Goal: Task Accomplishment & Management: Manage account settings

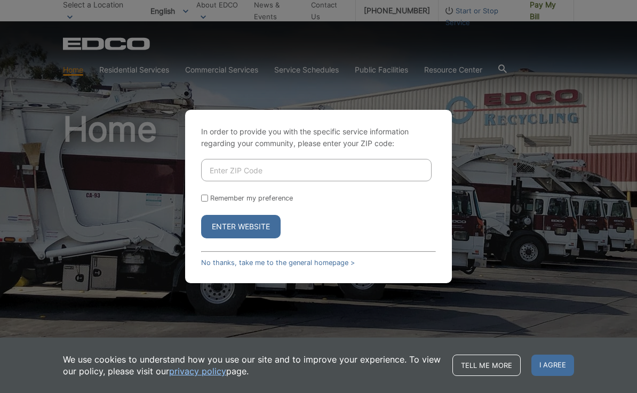
click at [312, 181] on input "Enter ZIP Code" at bounding box center [316, 170] width 231 height 22
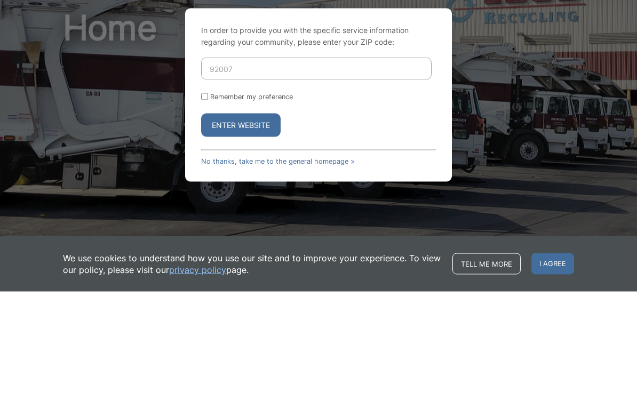
type input "92007"
click at [208, 195] on input "Remember my preference" at bounding box center [204, 198] width 7 height 7
checkbox input "true"
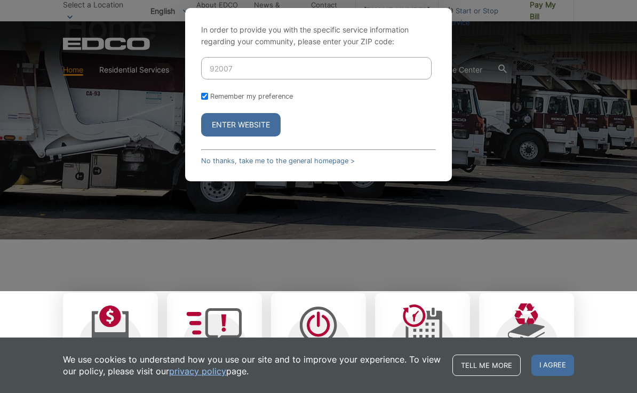
click at [251, 137] on button "Enter Website" at bounding box center [241, 124] width 80 height 23
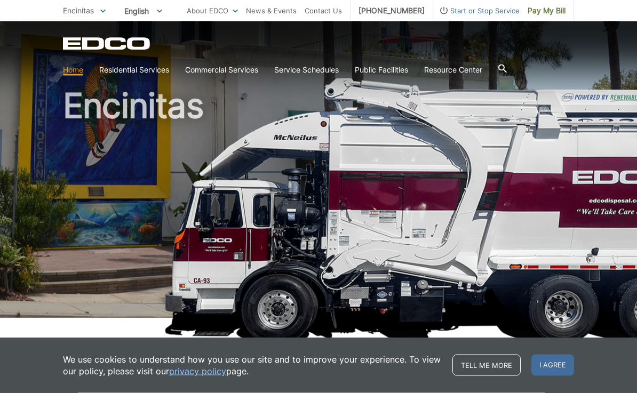
scroll to position [28, 0]
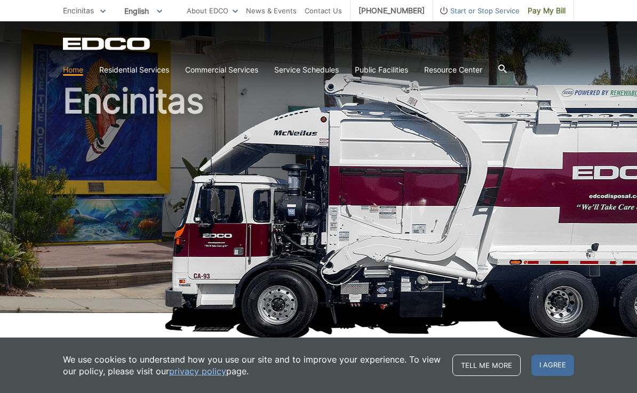
click at [565, 376] on span "I agree" at bounding box center [553, 365] width 43 height 21
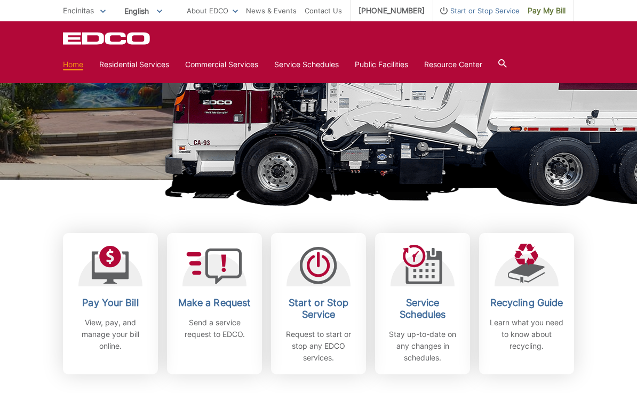
scroll to position [163, 0]
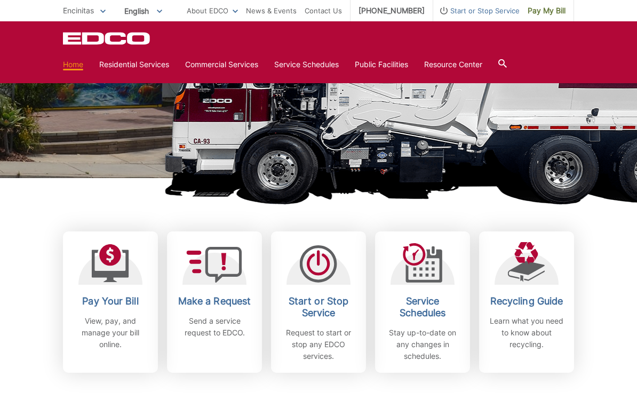
click at [118, 274] on icon at bounding box center [110, 266] width 37 height 33
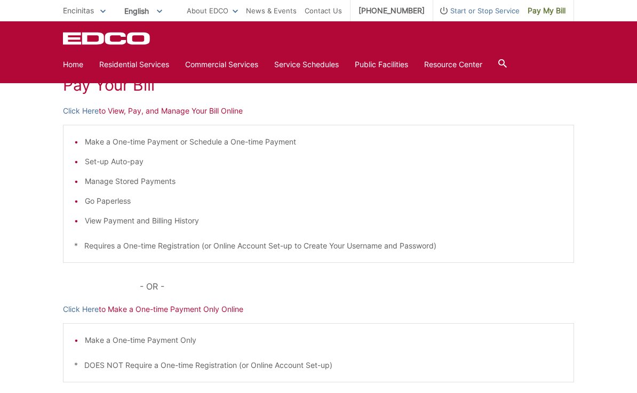
scroll to position [164, 0]
click at [188, 116] on p "Click Here to View, Pay, and Manage Your Bill Online" at bounding box center [318, 112] width 511 height 12
click at [231, 196] on li "Go Paperless" at bounding box center [324, 201] width 478 height 12
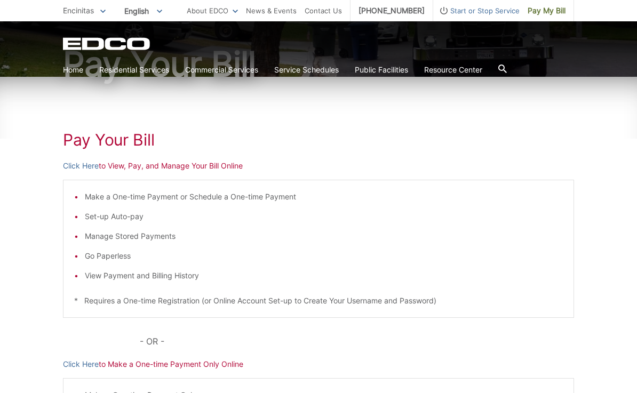
scroll to position [110, 0]
click at [96, 161] on link "Click Here" at bounding box center [81, 166] width 36 height 12
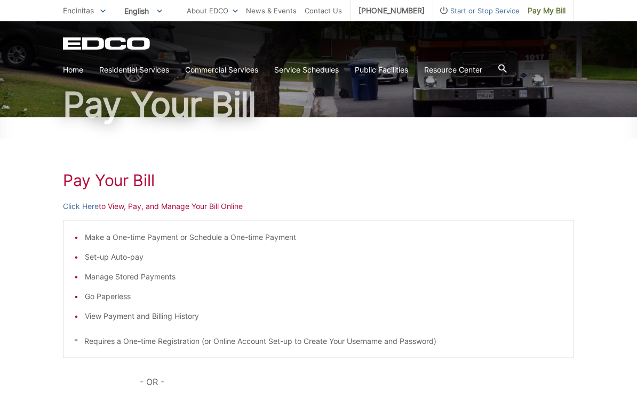
scroll to position [0, 0]
